Goal: Task Accomplishment & Management: Use online tool/utility

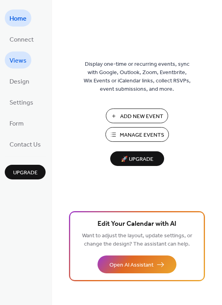
click at [11, 51] on link "Views" at bounding box center [18, 59] width 27 height 17
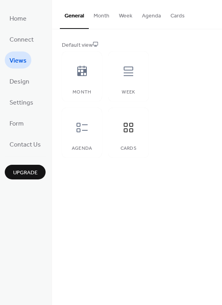
click at [172, 11] on button "Cards" at bounding box center [178, 14] width 24 height 28
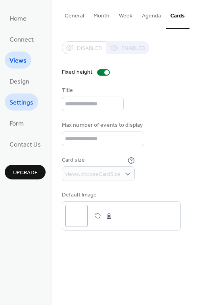
click at [19, 103] on span "Settings" at bounding box center [22, 103] width 24 height 12
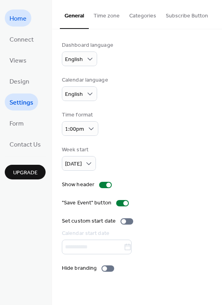
click at [27, 17] on link "Home" at bounding box center [18, 18] width 27 height 17
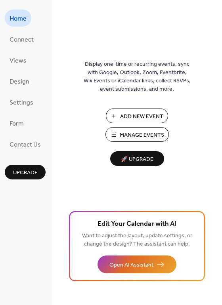
click at [131, 112] on span "Add New Event" at bounding box center [141, 116] width 43 height 8
